Goal: Check status: Check status

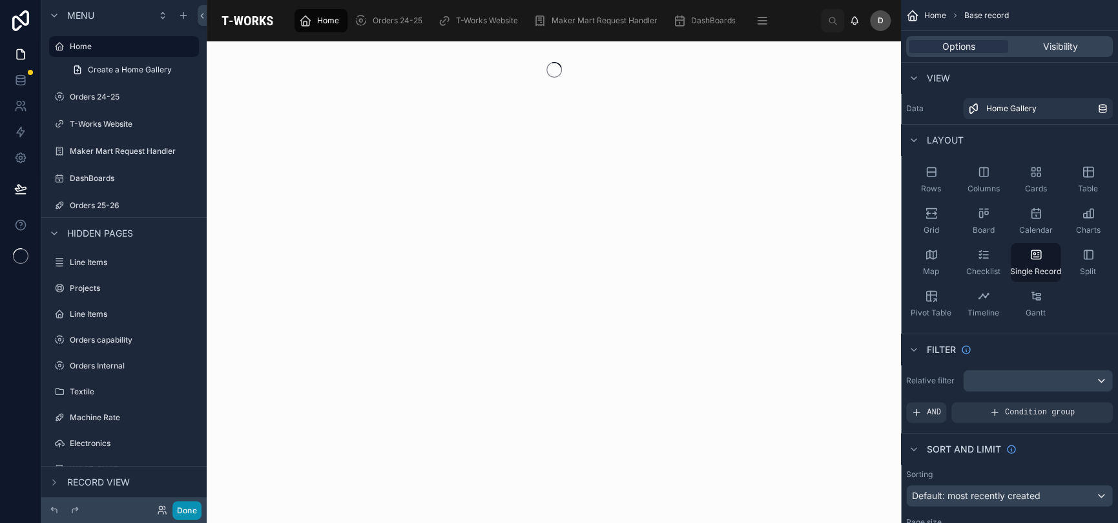
click at [196, 505] on button "Done" at bounding box center [186, 510] width 29 height 19
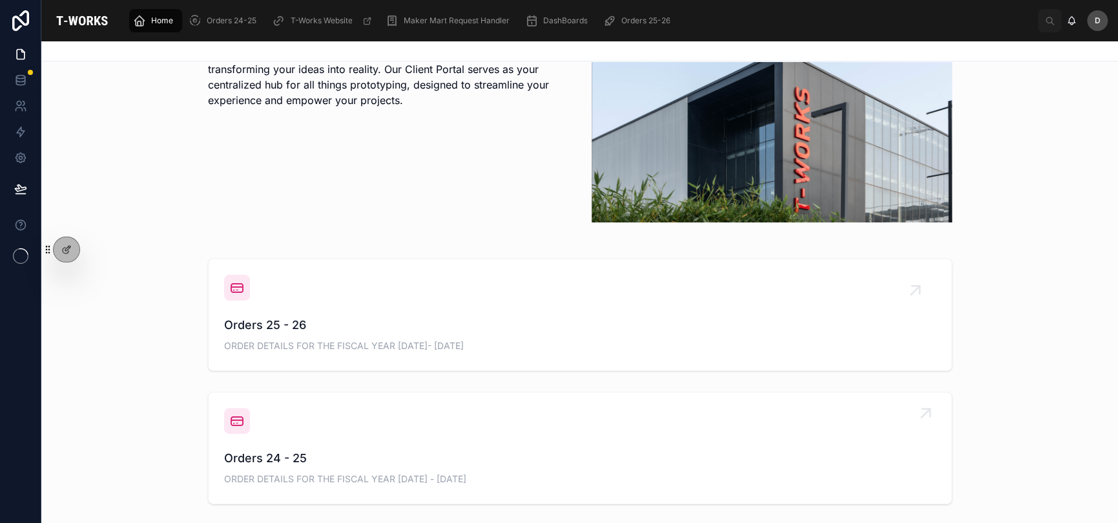
scroll to position [366, 0]
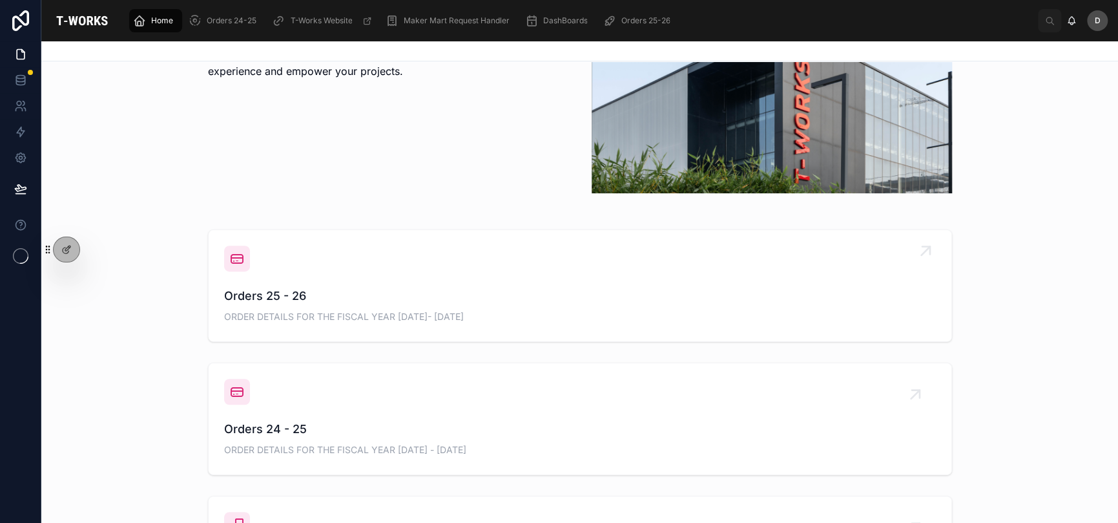
click at [410, 322] on div "Orders 25 - 26 ORDER DETAILS FOR THE FISCAL YEAR 2025- 2026" at bounding box center [580, 306] width 712 height 39
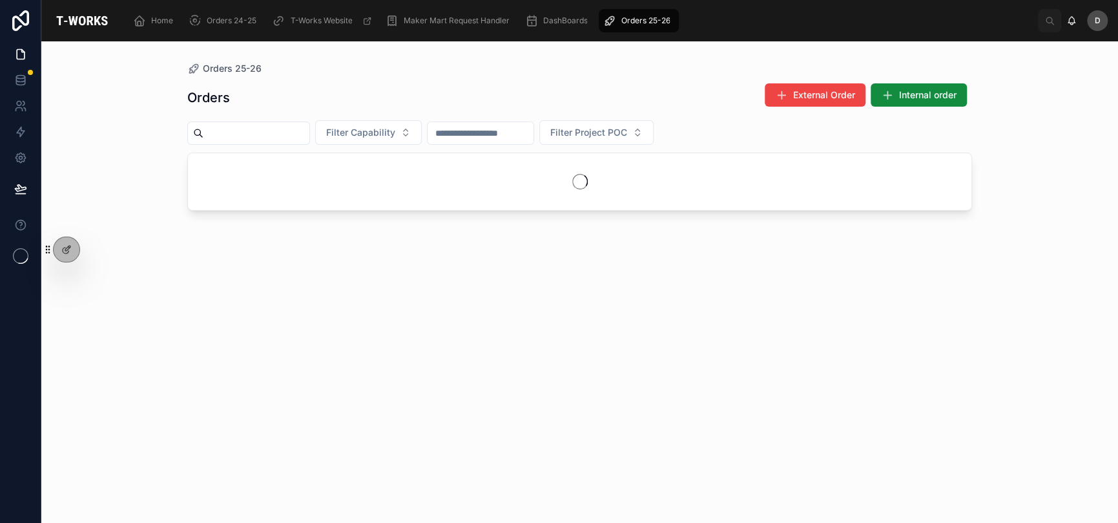
click at [309, 139] on input "text" at bounding box center [256, 133] width 106 height 18
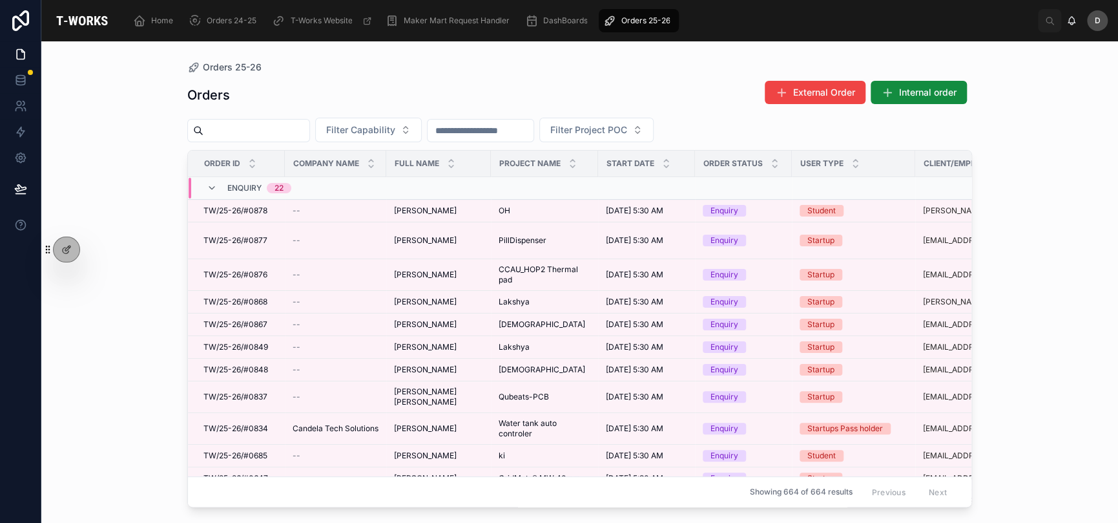
click at [309, 135] on input "text" at bounding box center [256, 130] width 106 height 18
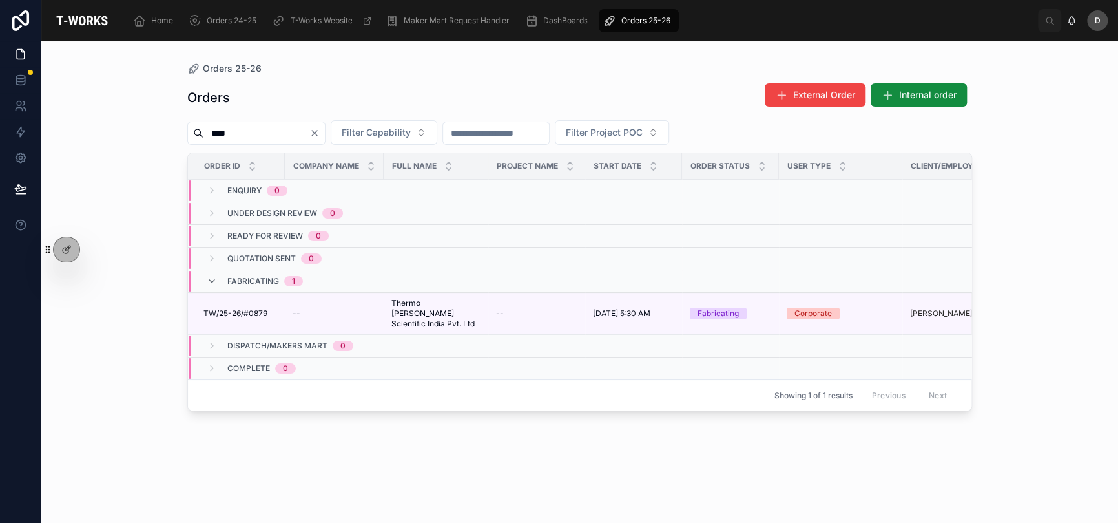
type input "****"
click at [623, 90] on div "Orders External Order Internal order" at bounding box center [579, 98] width 785 height 30
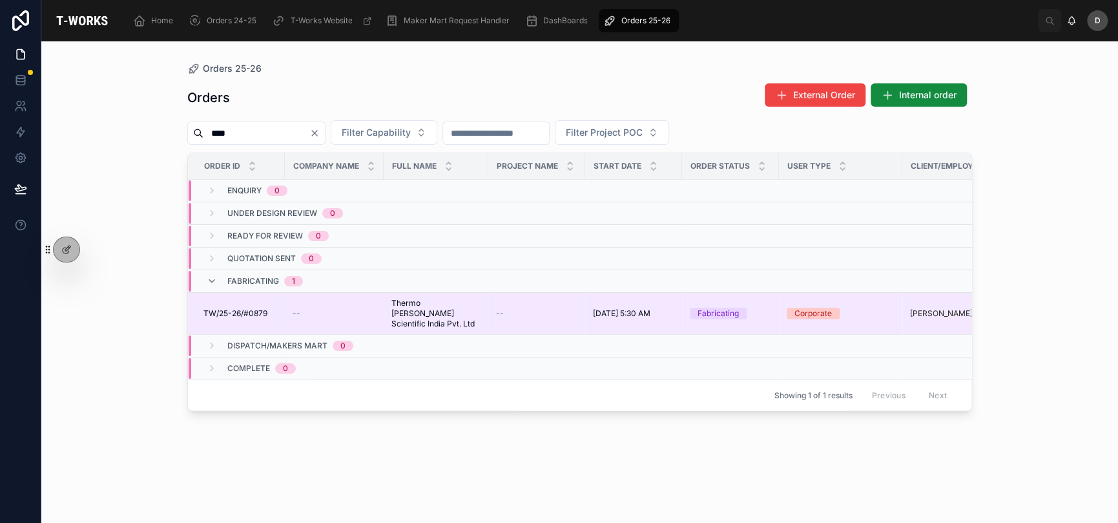
click at [499, 301] on td "--" at bounding box center [536, 314] width 97 height 42
click at [477, 304] on span "Thermo [PERSON_NAME] Scientific India Pvt. Ltd" at bounding box center [435, 313] width 89 height 31
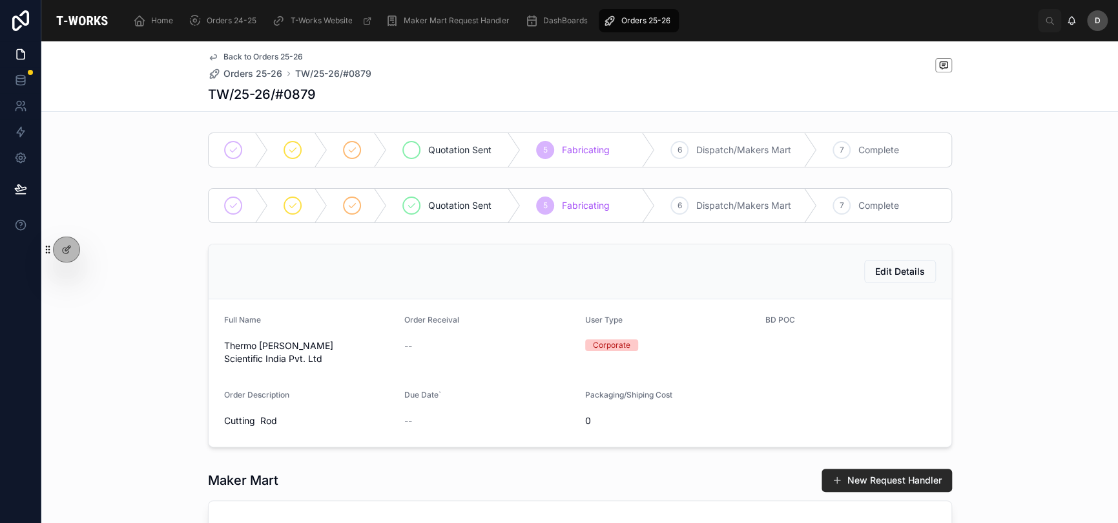
click at [458, 149] on span "Quotation Sent" at bounding box center [459, 149] width 63 height 13
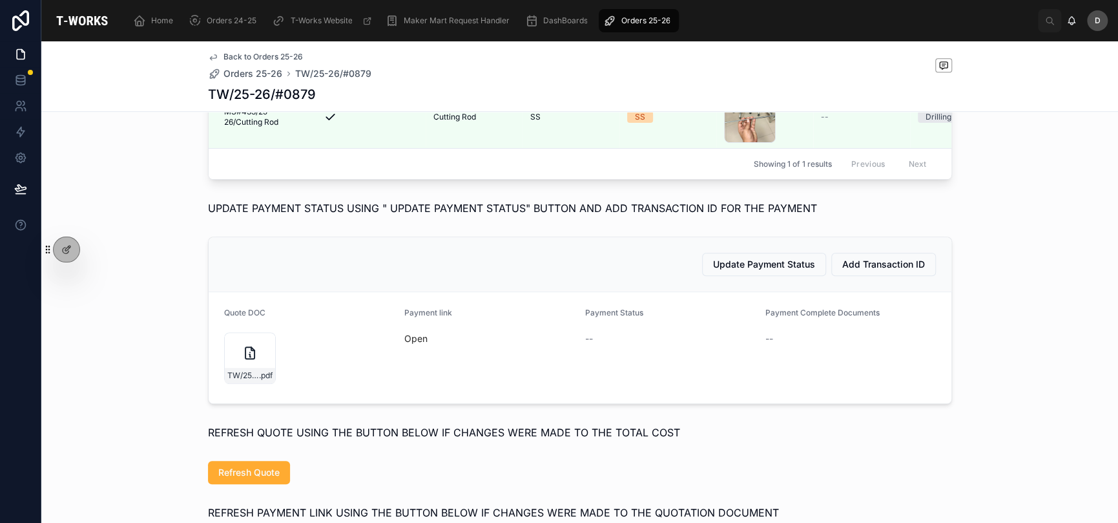
scroll to position [667, 0]
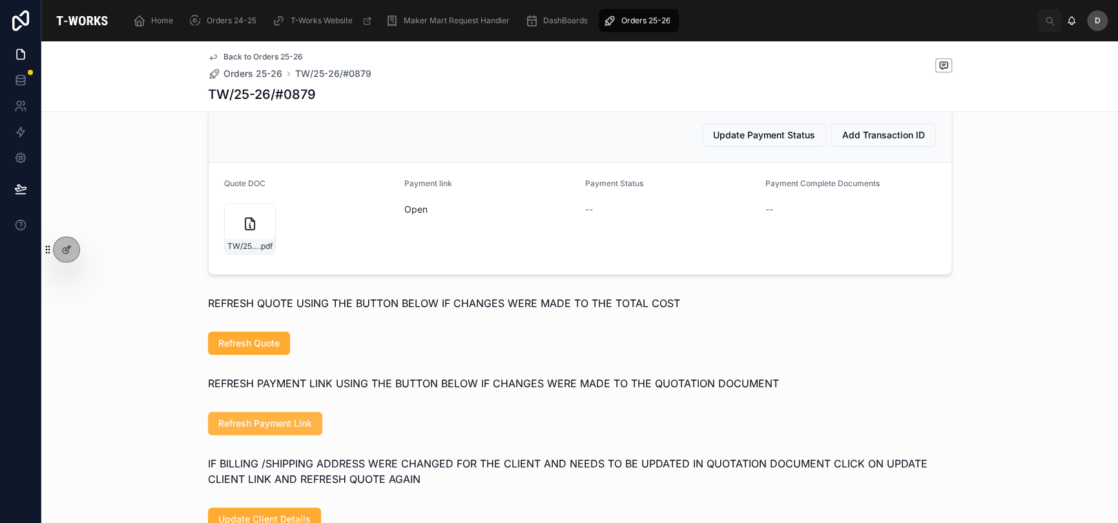
click at [297, 430] on span "Refresh Payment Link" at bounding box center [265, 423] width 94 height 13
click at [415, 214] on link "Open" at bounding box center [415, 208] width 23 height 11
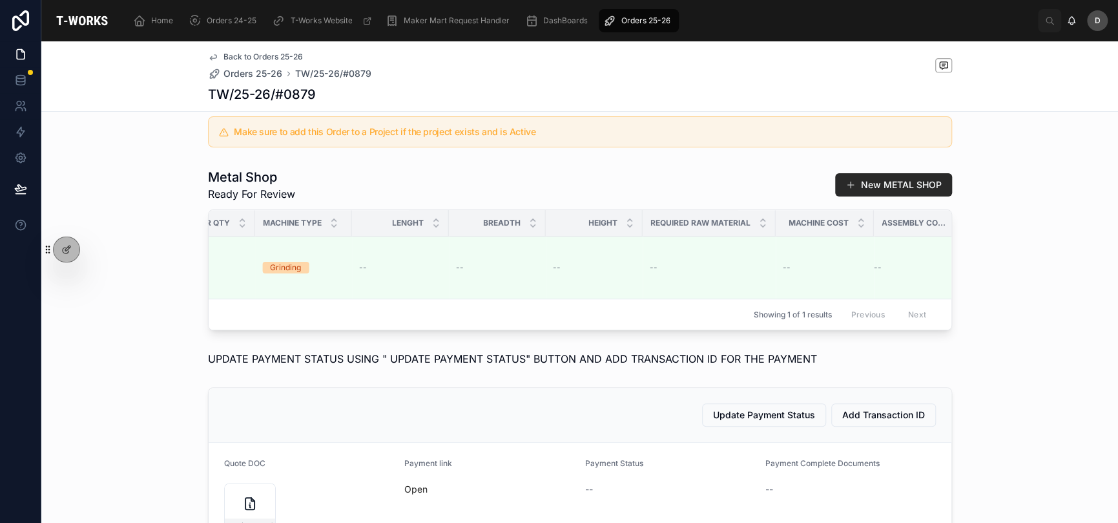
scroll to position [0, 1796]
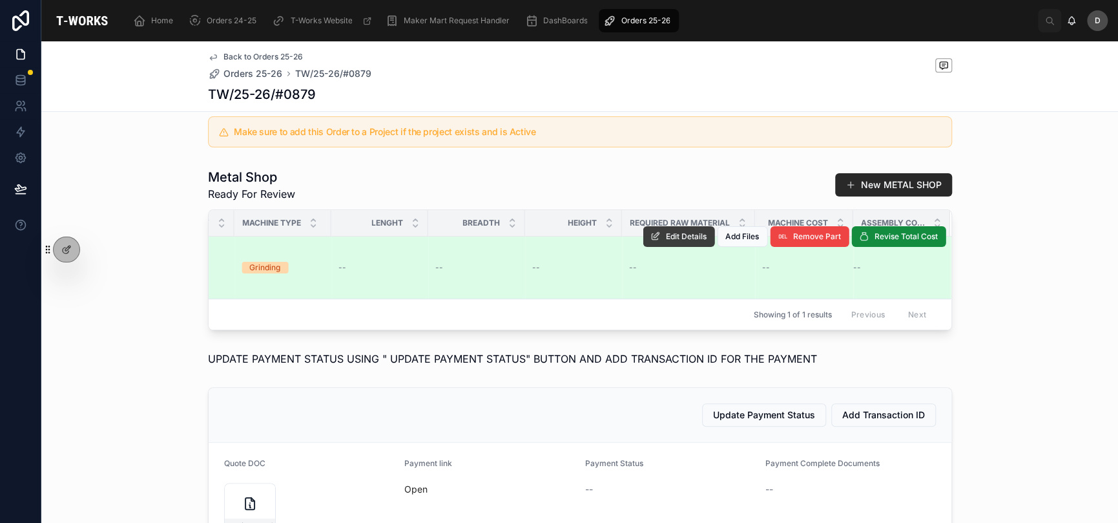
click at [696, 247] on button "Edit Details" at bounding box center [679, 236] width 72 height 21
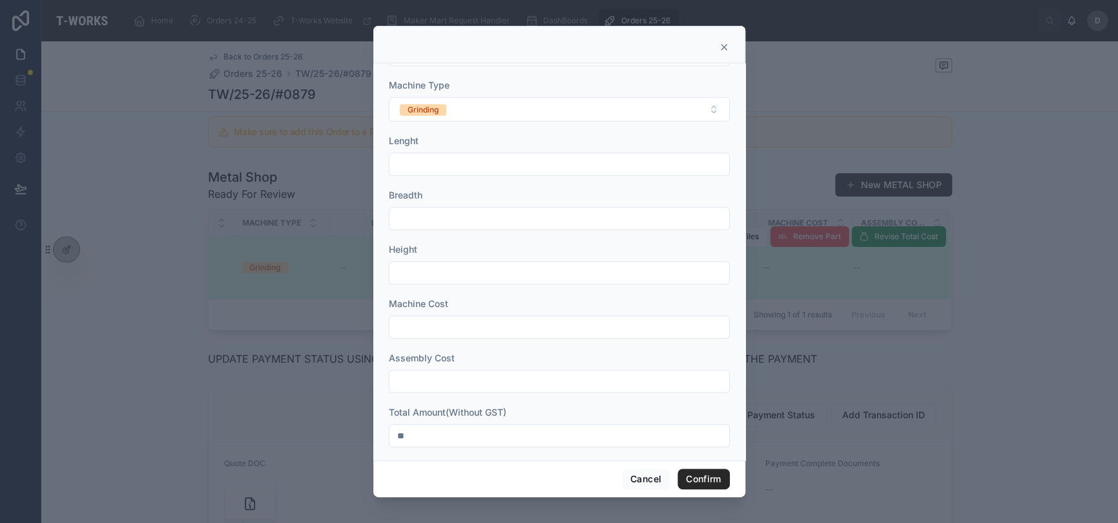
scroll to position [434, 0]
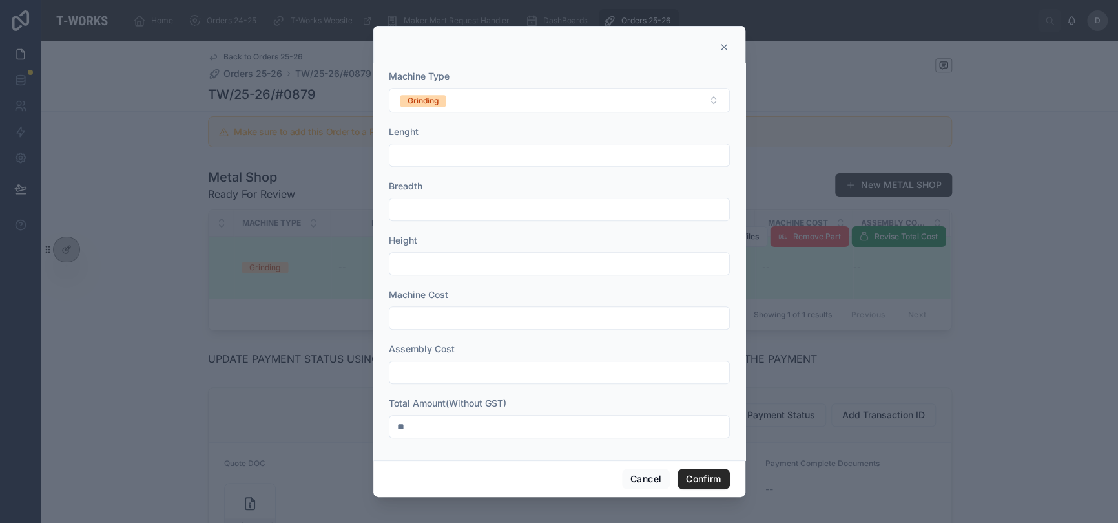
click at [730, 45] on div at bounding box center [559, 44] width 372 height 37
click at [720, 47] on icon at bounding box center [724, 47] width 10 height 10
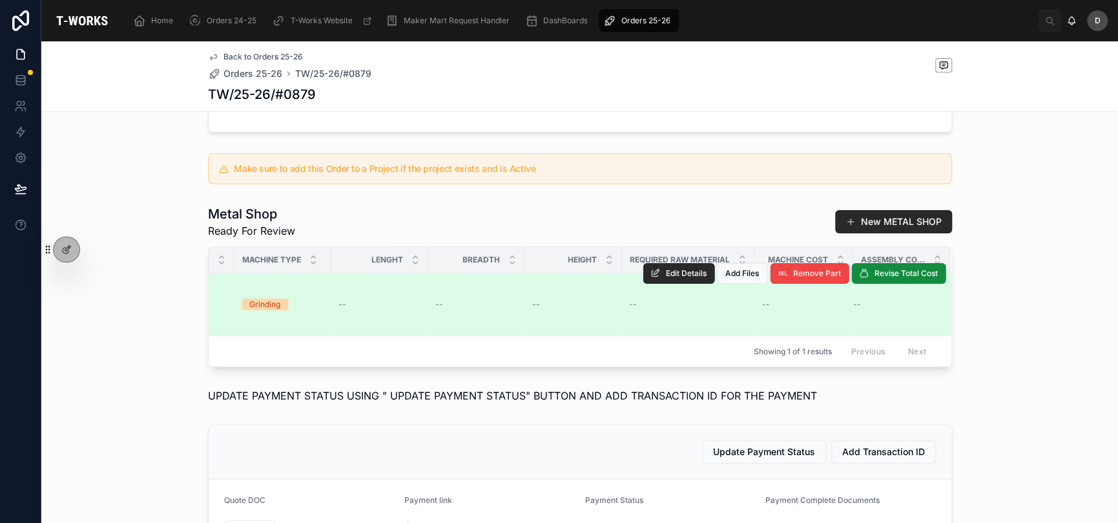
scroll to position [474, 0]
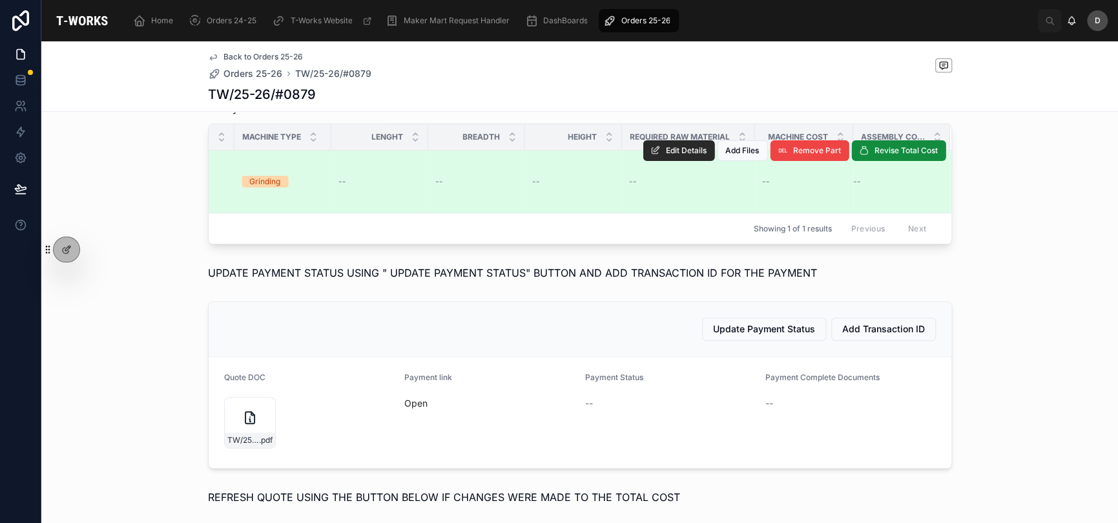
click at [410, 410] on span "Open" at bounding box center [489, 403] width 171 height 13
click at [410, 408] on link "Open" at bounding box center [415, 402] width 23 height 11
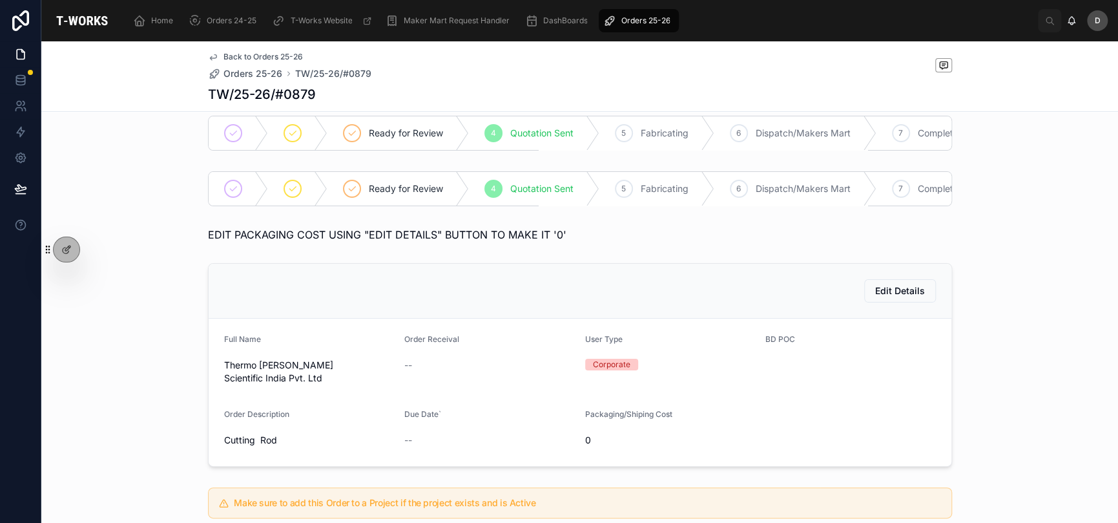
scroll to position [0, 0]
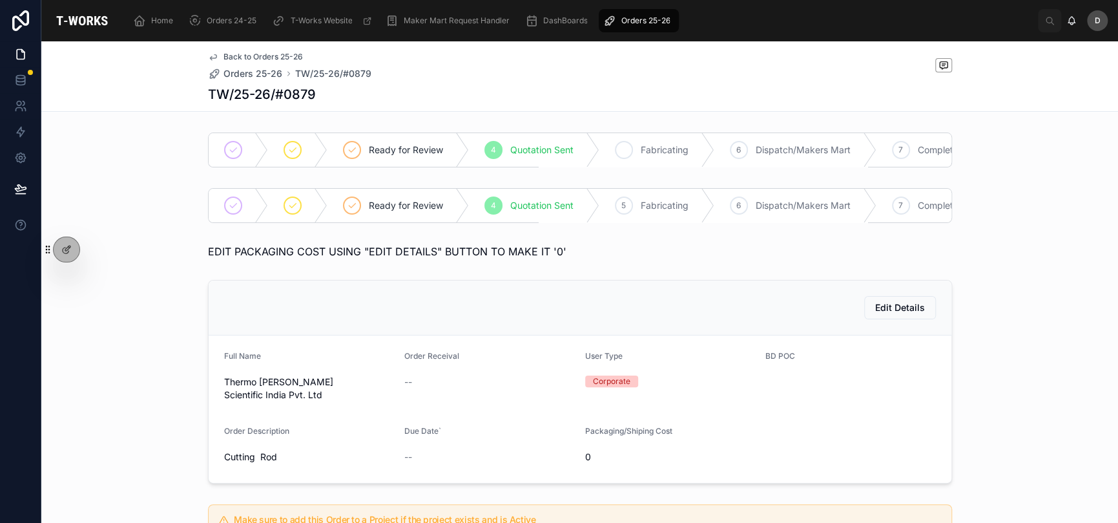
click at [667, 156] on div "5 Fabricating" at bounding box center [656, 150] width 115 height 34
